Goal: Information Seeking & Learning: Learn about a topic

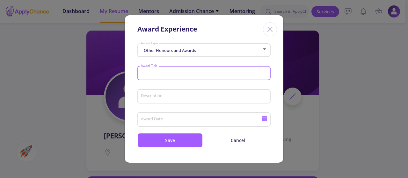
click at [279, 80] on section "Other Honours and Awards Award type Award Title Description Award Date Save Can…" at bounding box center [204, 94] width 159 height 106
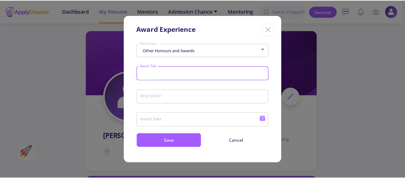
scroll to position [523, 0]
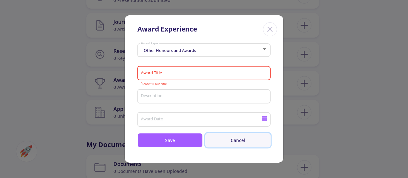
click at [233, 142] on button "Cancel" at bounding box center [237, 140] width 65 height 14
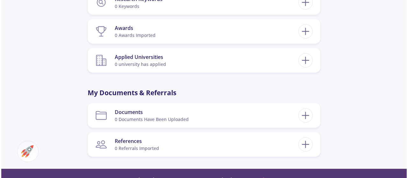
scroll to position [584, 0]
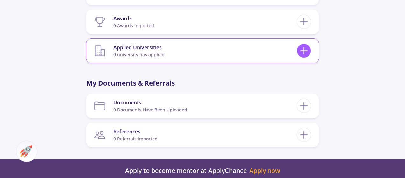
click at [302, 49] on icon at bounding box center [304, 51] width 12 height 12
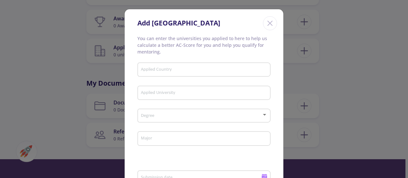
click at [161, 71] on input "Applied Country" at bounding box center [204, 70] width 129 height 6
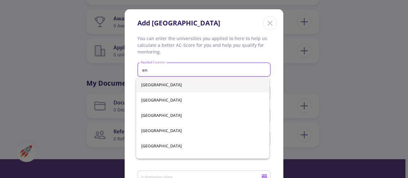
type input "e"
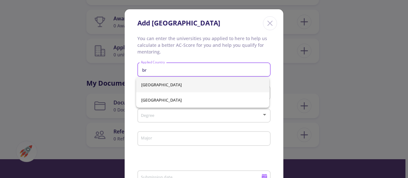
type input "b"
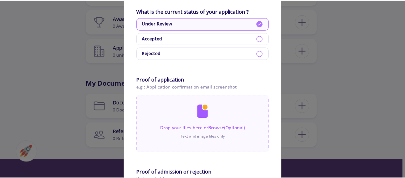
scroll to position [408, 0]
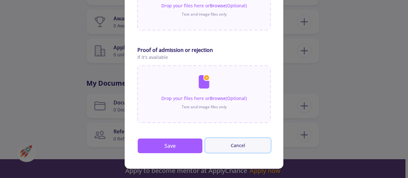
click at [246, 142] on button "Cancel" at bounding box center [237, 145] width 65 height 14
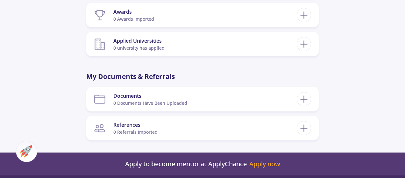
scroll to position [589, 0]
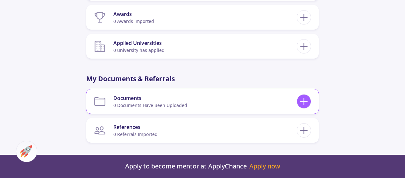
click at [307, 98] on icon at bounding box center [304, 102] width 12 height 12
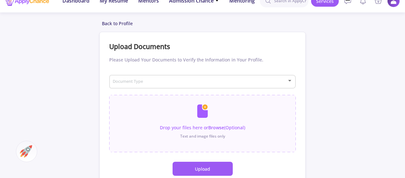
scroll to position [2, 0]
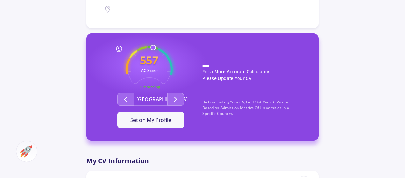
scroll to position [153, 0]
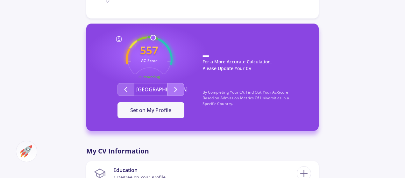
click at [173, 84] on button "Second group" at bounding box center [176, 89] width 17 height 13
click at [173, 89] on icon "Second group" at bounding box center [176, 90] width 8 height 8
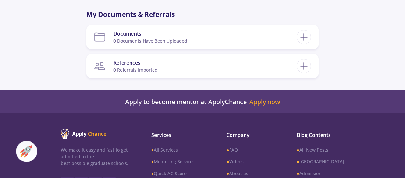
scroll to position [556, 0]
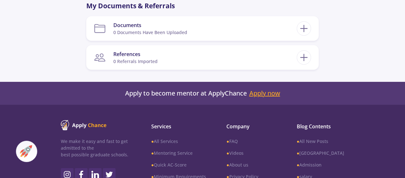
click at [273, 97] on link "Apply now" at bounding box center [264, 94] width 31 height 8
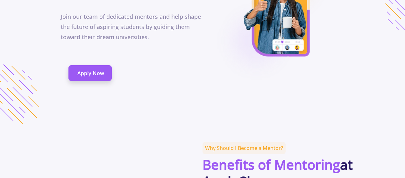
scroll to position [94, 0]
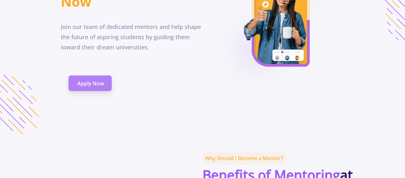
click at [95, 87] on span "Apply Now" at bounding box center [90, 84] width 27 height 8
click at [81, 90] on link "Apply Now" at bounding box center [89, 84] width 43 height 16
click at [83, 87] on span "Apply Now" at bounding box center [90, 84] width 27 height 8
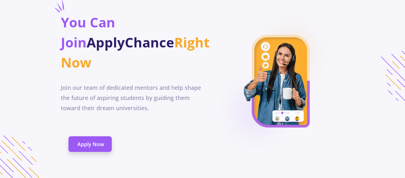
scroll to position [0, 0]
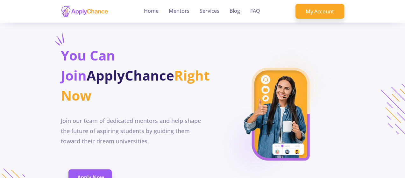
click at [143, 10] on ul "Home Mentors Services Blog FAQ" at bounding box center [202, 11] width 126 height 23
click at [145, 8] on link "Home" at bounding box center [151, 11] width 15 height 23
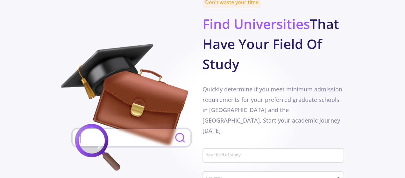
scroll to position [350, 0]
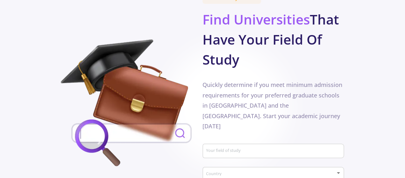
click at [243, 141] on div "Your field of study" at bounding box center [274, 149] width 136 height 17
type input "economics"
click at [226, 172] on span at bounding box center [271, 174] width 128 height 4
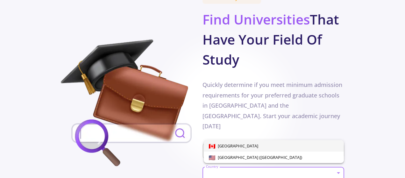
click at [384, 135] on div at bounding box center [202, 89] width 405 height 178
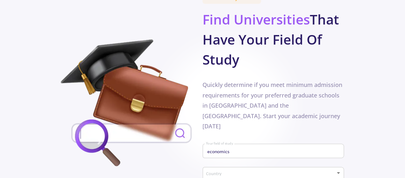
click at [313, 165] on div "Country" at bounding box center [274, 173] width 136 height 16
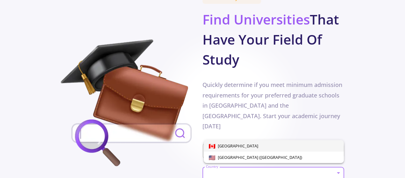
click at [294, 146] on span "[GEOGRAPHIC_DATA]" at bounding box center [274, 145] width 130 height 11
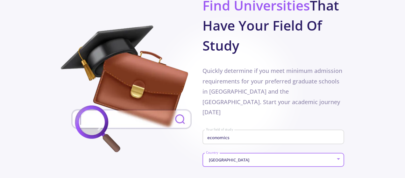
scroll to position [368, 0]
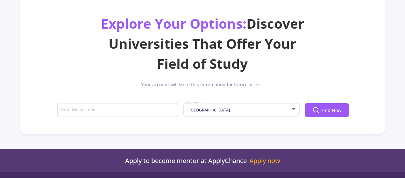
scroll to position [52, 0]
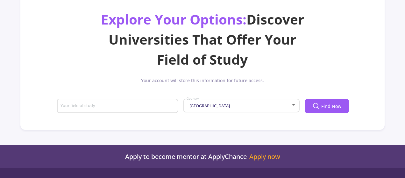
click at [155, 102] on div "Your field of study" at bounding box center [117, 105] width 115 height 17
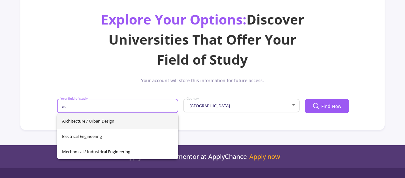
type input "e"
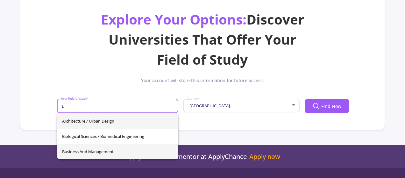
type input "b"
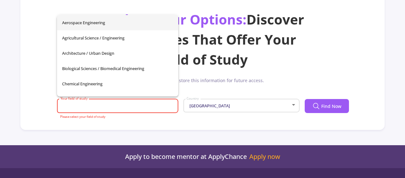
click at [100, 126] on body "Dashboard My Resume Services Mentors Admission Chance With Minimum Requirements…" at bounding box center [202, 37] width 405 height 178
click at [121, 105] on input "Your field of study" at bounding box center [118, 107] width 117 height 6
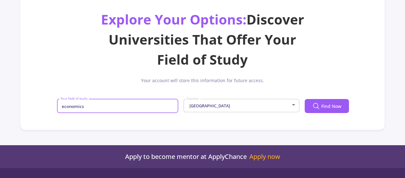
type input "economics"
click at [266, 104] on div "[GEOGRAPHIC_DATA]" at bounding box center [238, 106] width 104 height 5
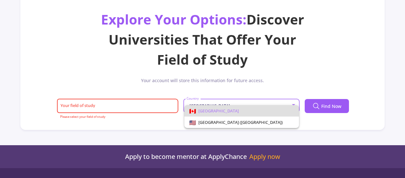
click at [335, 86] on div at bounding box center [202, 89] width 405 height 178
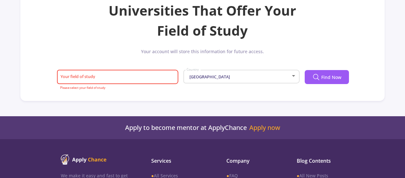
scroll to position [0, 0]
